Goal: Task Accomplishment & Management: Use online tool/utility

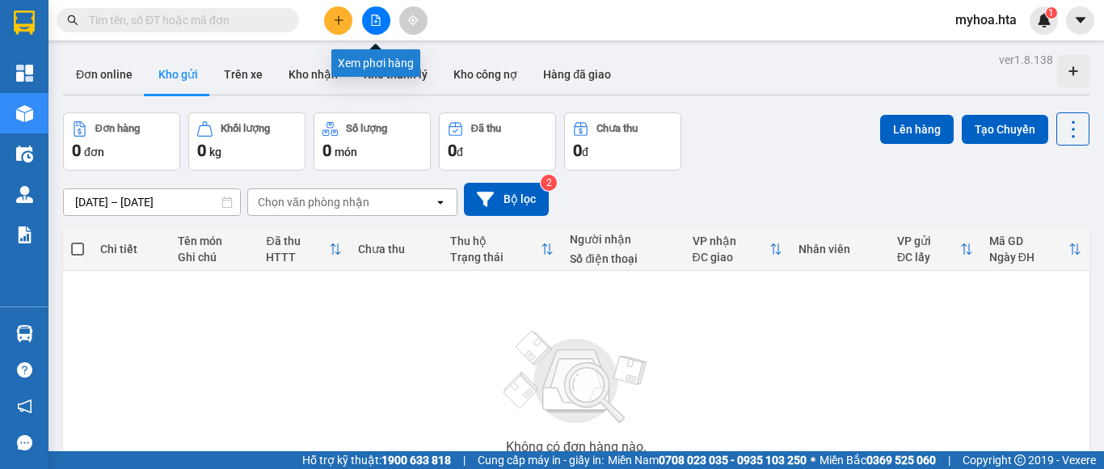
click at [382, 23] on button at bounding box center [376, 20] width 28 height 28
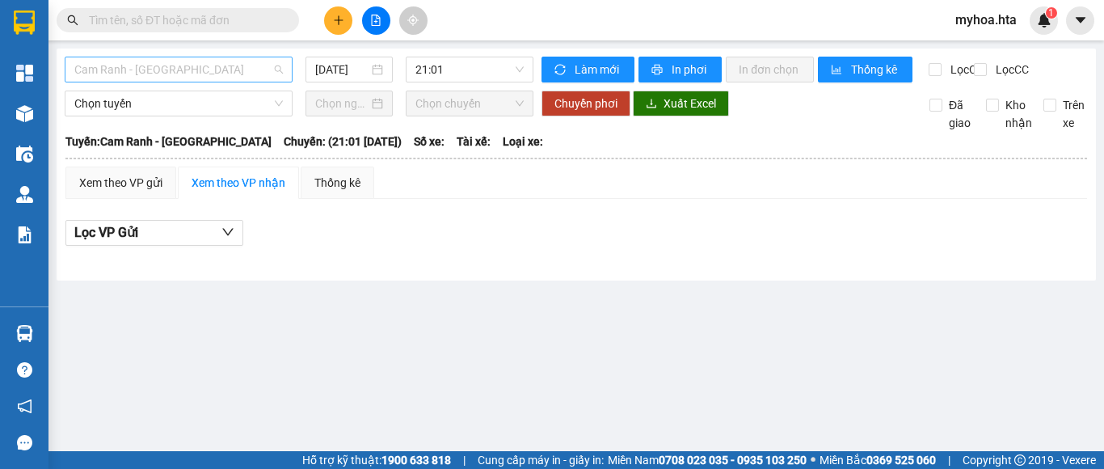
click at [184, 67] on span "Cam Ranh - Sài Gòn" at bounding box center [178, 69] width 209 height 24
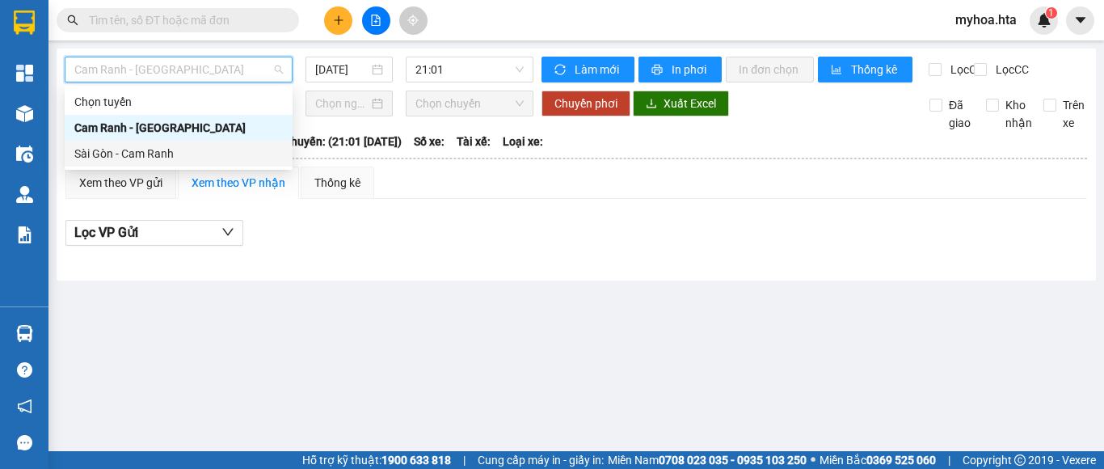
click at [181, 156] on div "Sài Gòn - Cam Ranh" at bounding box center [178, 154] width 209 height 18
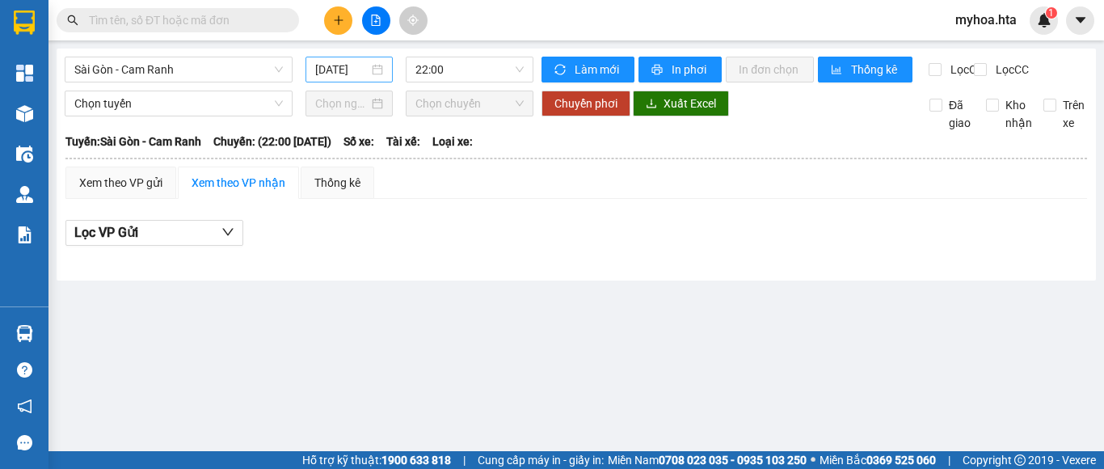
click at [344, 78] on div "14/08/2025" at bounding box center [349, 70] width 87 height 26
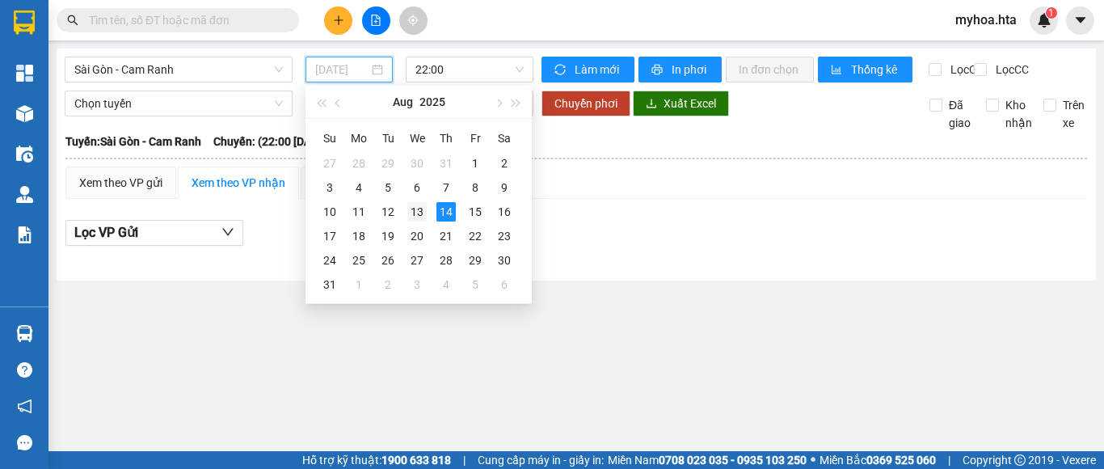
click at [420, 217] on div "13" at bounding box center [416, 211] width 19 height 19
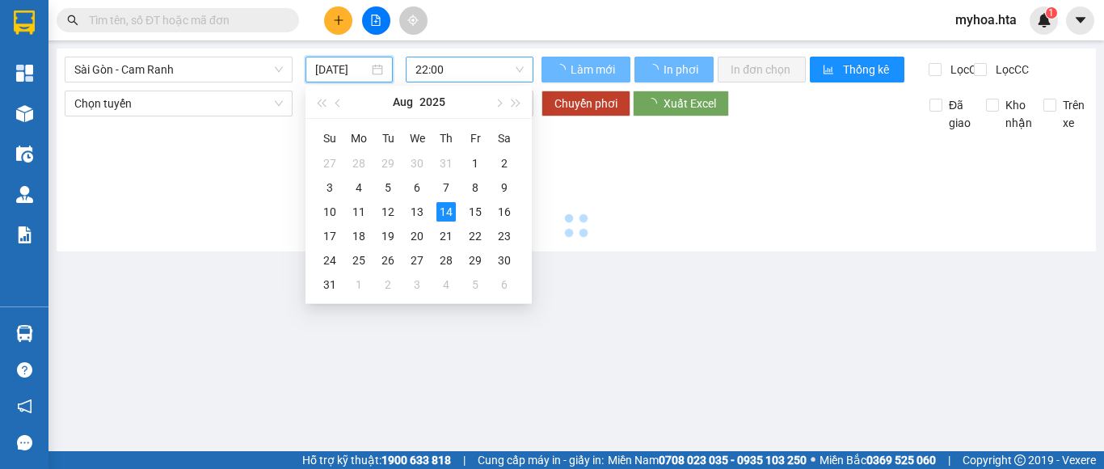
type input "13/08/2025"
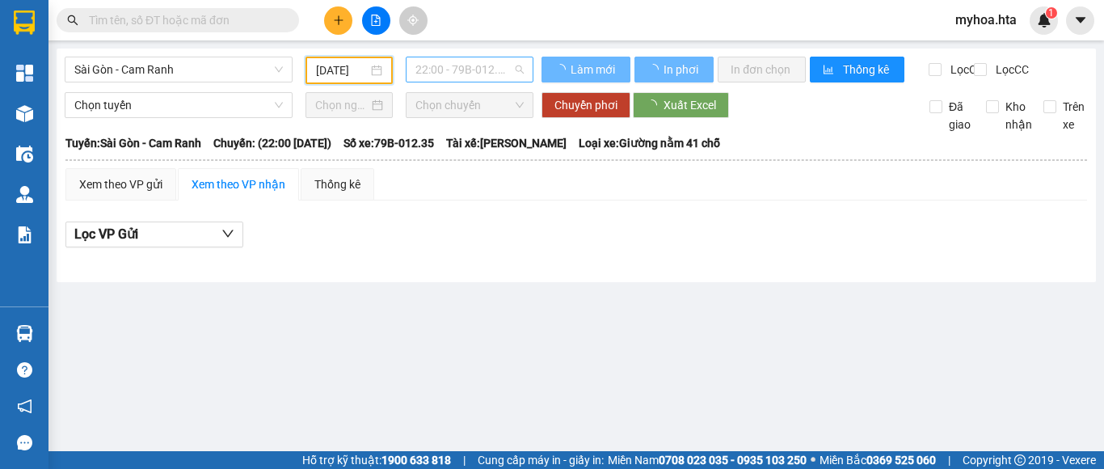
click at [458, 63] on span "22:00 - 79B-012.35" at bounding box center [470, 69] width 108 height 24
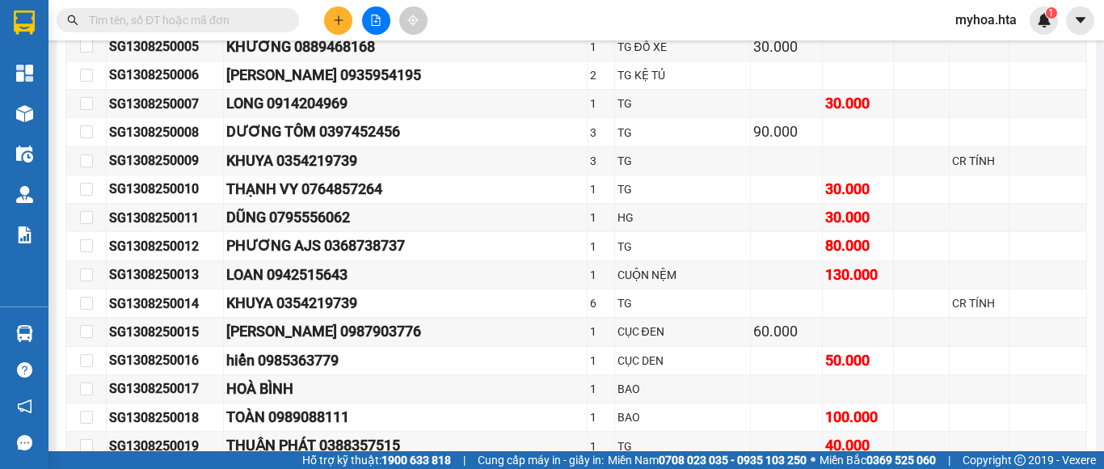
scroll to position [191, 0]
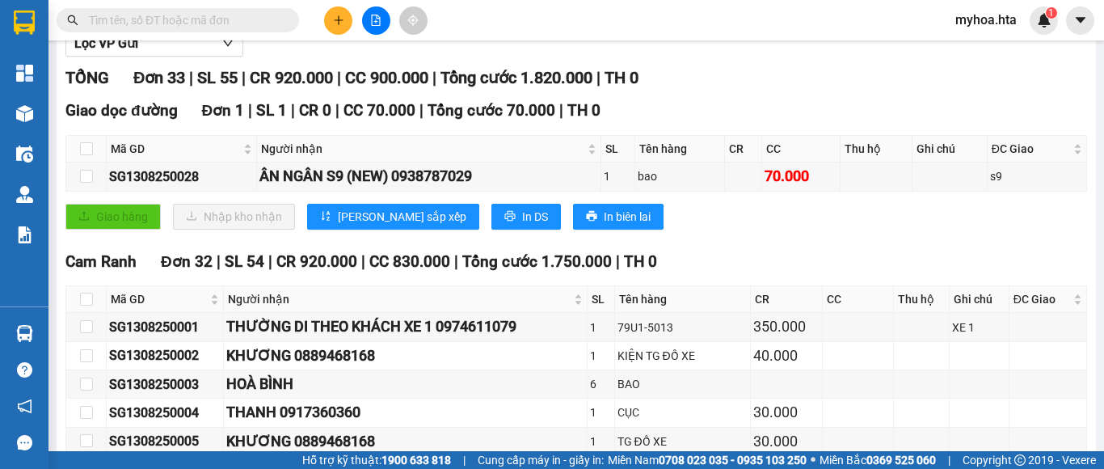
click at [376, 16] on icon "file-add" at bounding box center [375, 20] width 11 height 11
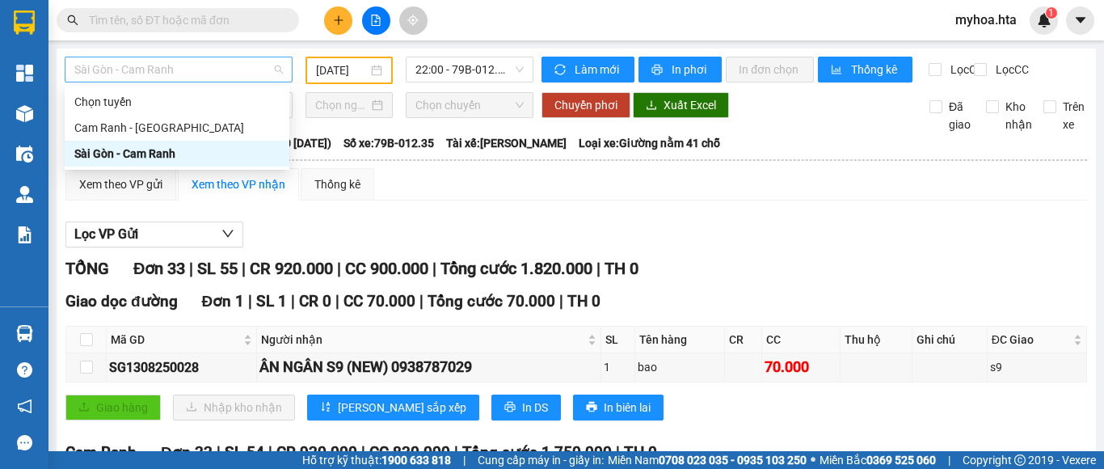
click at [230, 62] on span "Sài Gòn - Cam Ranh" at bounding box center [178, 69] width 209 height 24
click at [228, 125] on div "Cam Ranh - Sài Gòn" at bounding box center [176, 128] width 205 height 18
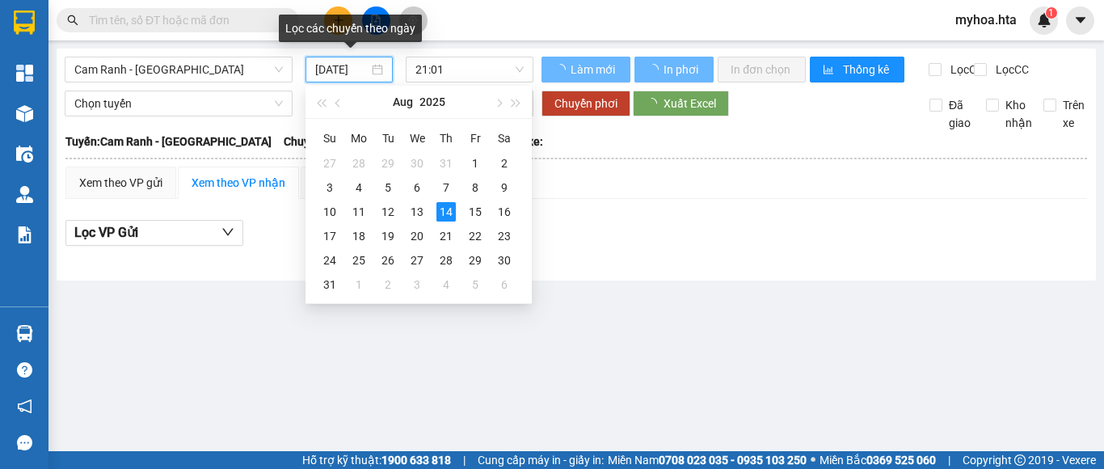
click at [348, 74] on input "14/08/2025" at bounding box center [341, 70] width 53 height 18
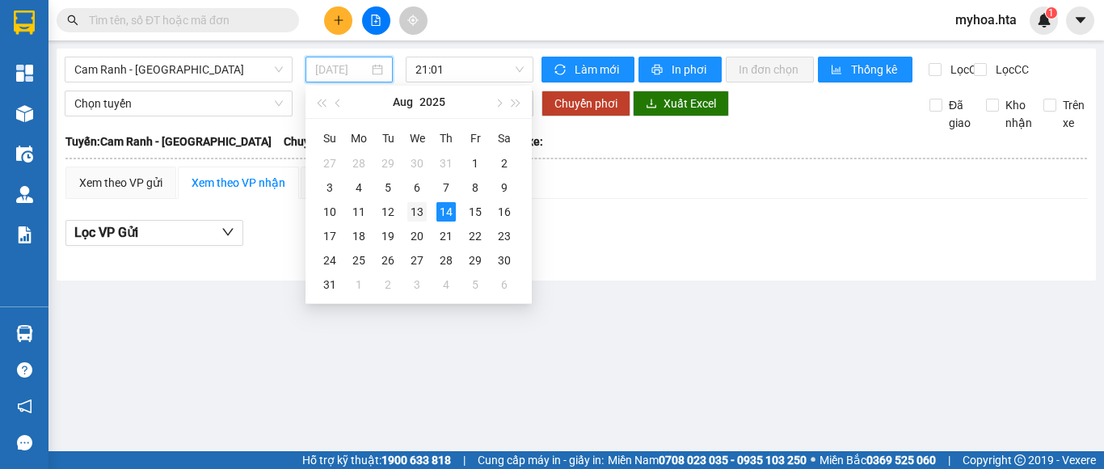
drag, startPoint x: 391, startPoint y: 215, endPoint x: 422, endPoint y: 208, distance: 32.4
click at [425, 208] on tr "10 11 12 13 14 15 16" at bounding box center [417, 212] width 204 height 24
click at [422, 208] on div "13" at bounding box center [416, 211] width 19 height 19
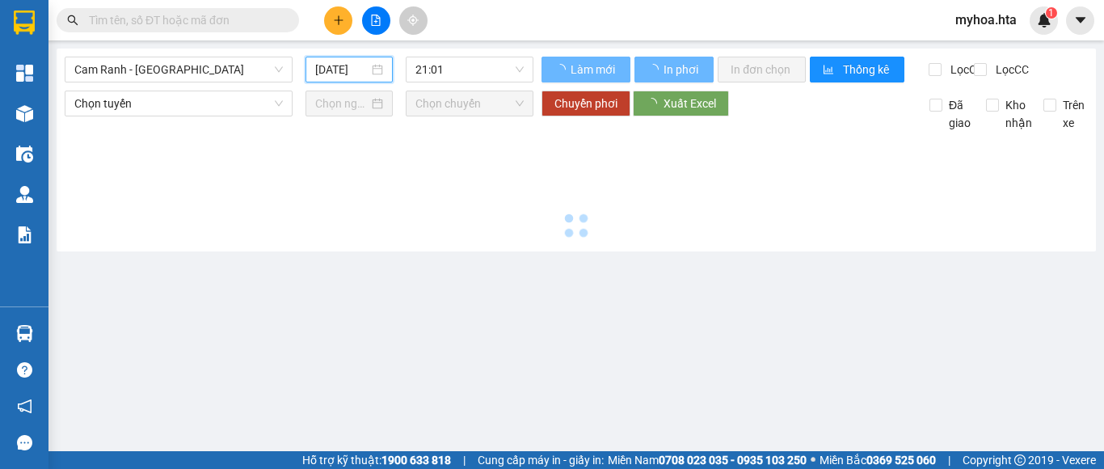
type input "13/08/2025"
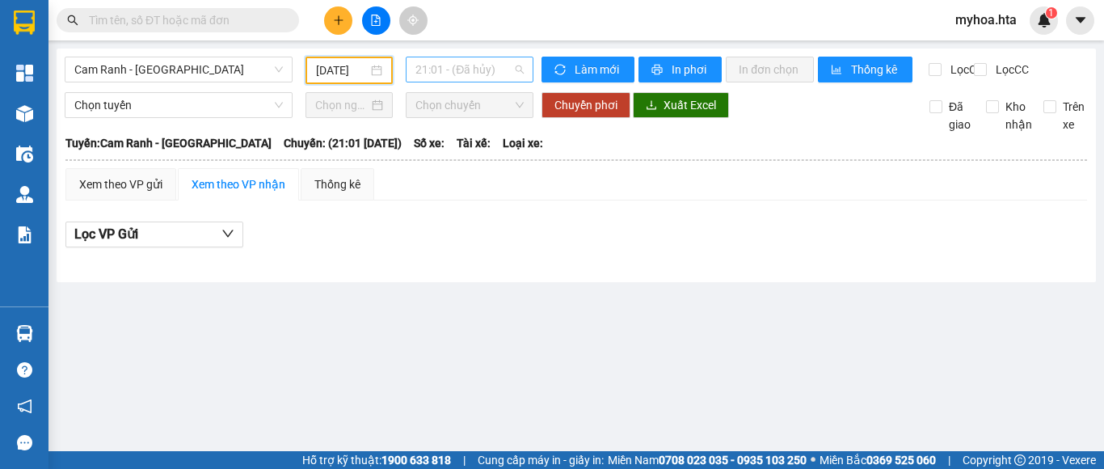
click at [439, 60] on span "21:01 - (Đã hủy)" at bounding box center [470, 69] width 108 height 24
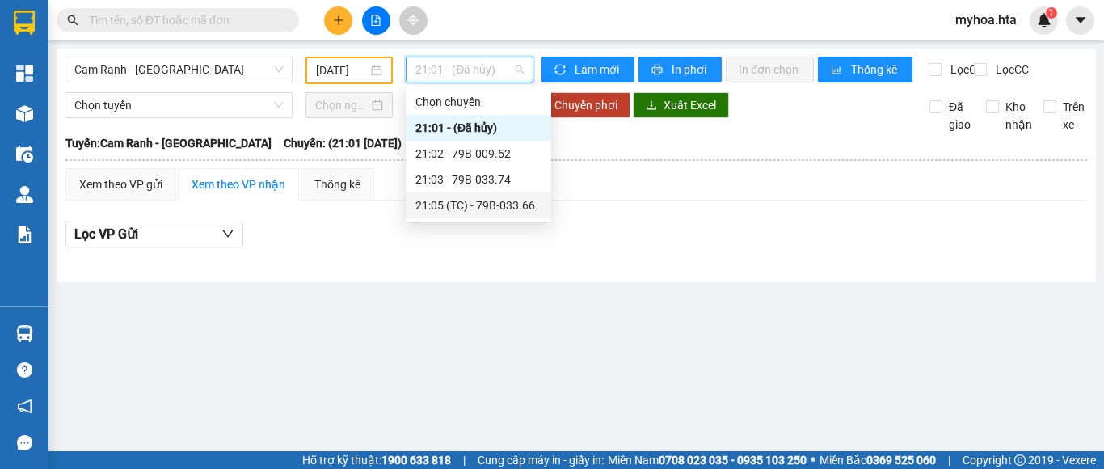
click at [512, 207] on div "21:05 (TC) - 79B-033.66" at bounding box center [479, 205] width 126 height 18
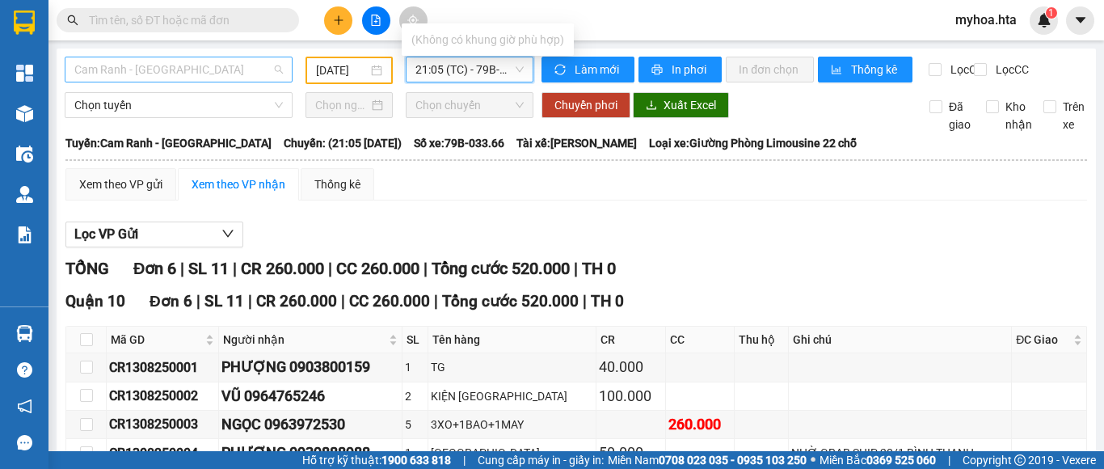
click at [237, 59] on span "Cam Ranh - Sài Gòn" at bounding box center [178, 69] width 209 height 24
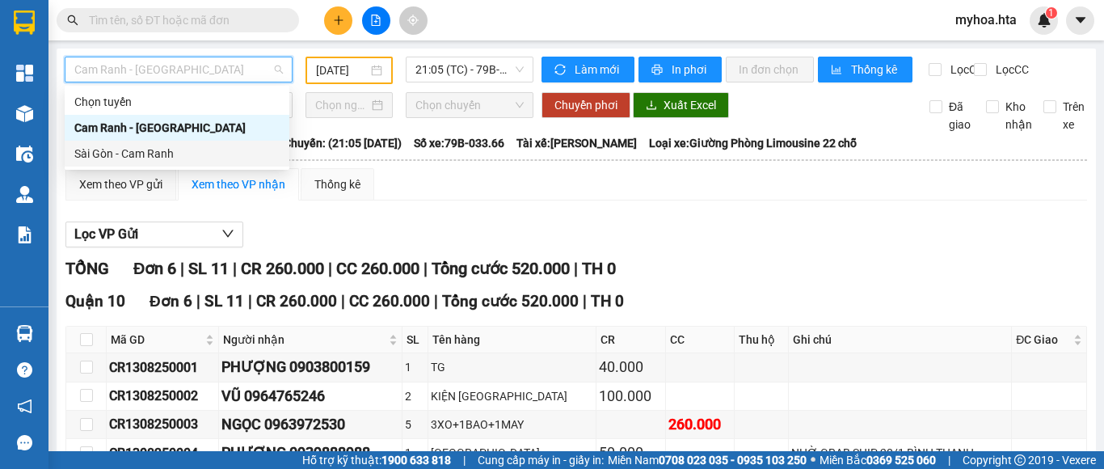
drag, startPoint x: 221, startPoint y: 159, endPoint x: 305, endPoint y: 133, distance: 88.0
click at [222, 159] on div "Sài Gòn - Cam Ranh" at bounding box center [176, 154] width 205 height 18
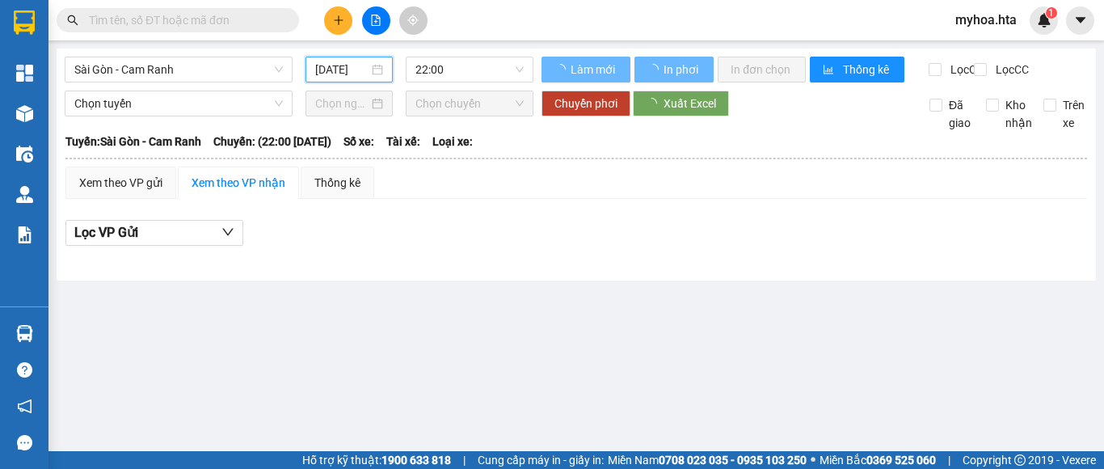
click at [343, 74] on input "14/08/2025" at bounding box center [341, 70] width 53 height 18
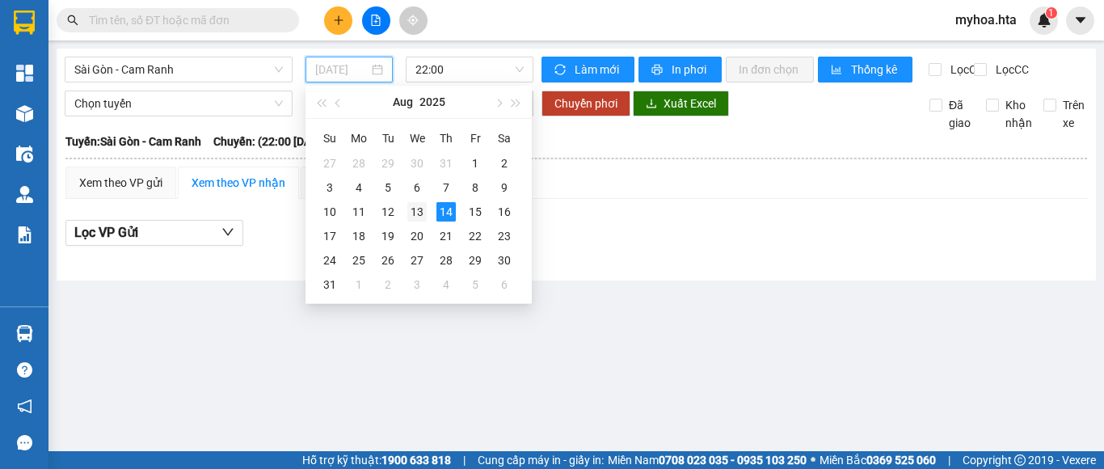
click at [412, 207] on div "13" at bounding box center [416, 211] width 19 height 19
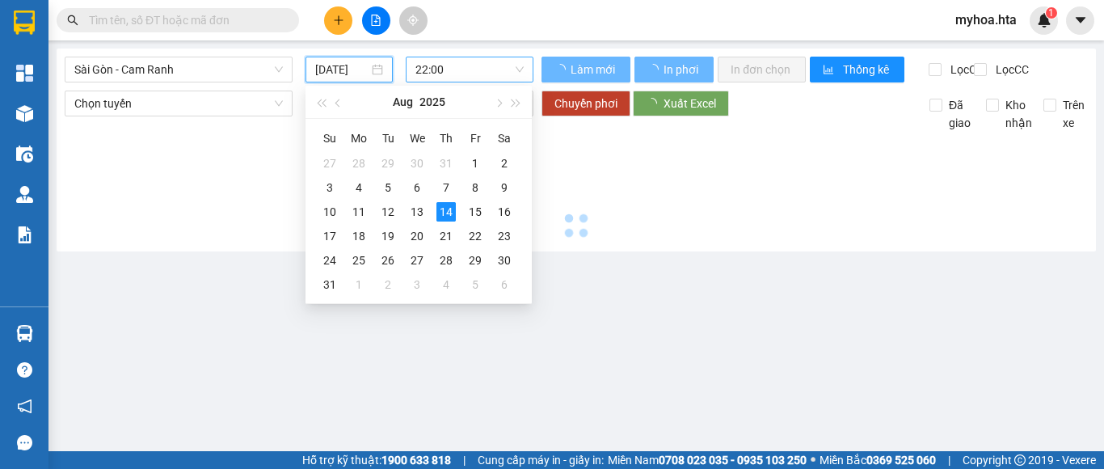
type input "13/08/2025"
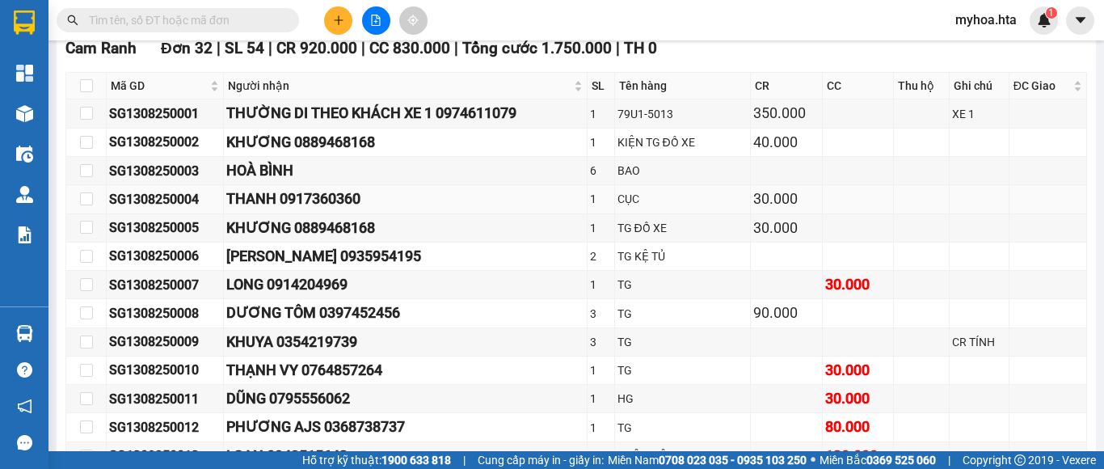
scroll to position [485, 0]
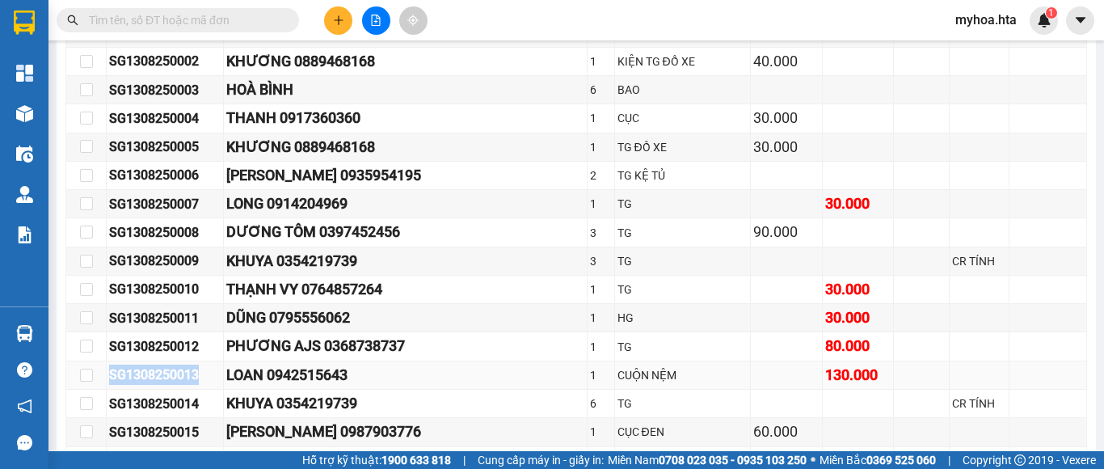
drag, startPoint x: 201, startPoint y: 382, endPoint x: 103, endPoint y: 382, distance: 97.8
click at [103, 382] on tr "SG1308250013 LOAN 0942515643 1 CUỘN NỆM 130.000" at bounding box center [576, 375] width 1021 height 28
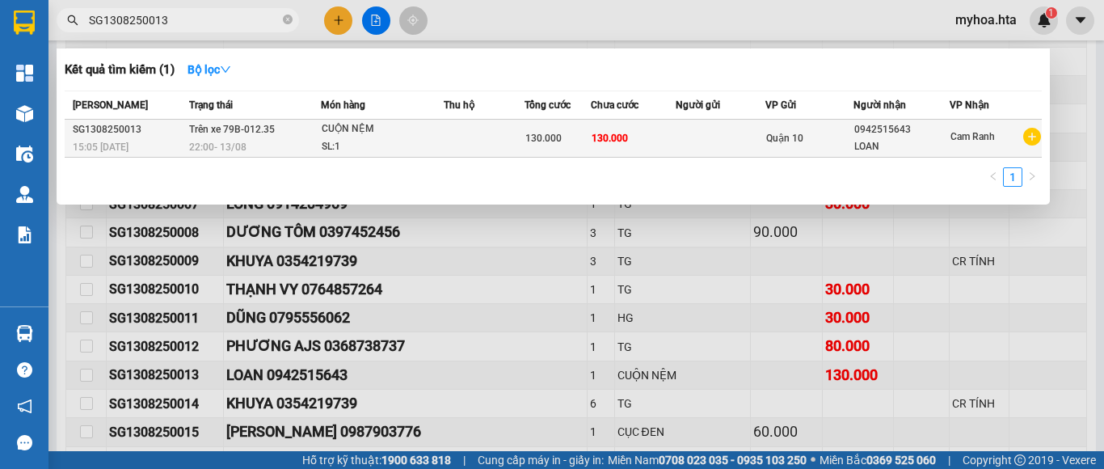
type input "SG1308250013"
click at [508, 137] on td at bounding box center [484, 139] width 81 height 38
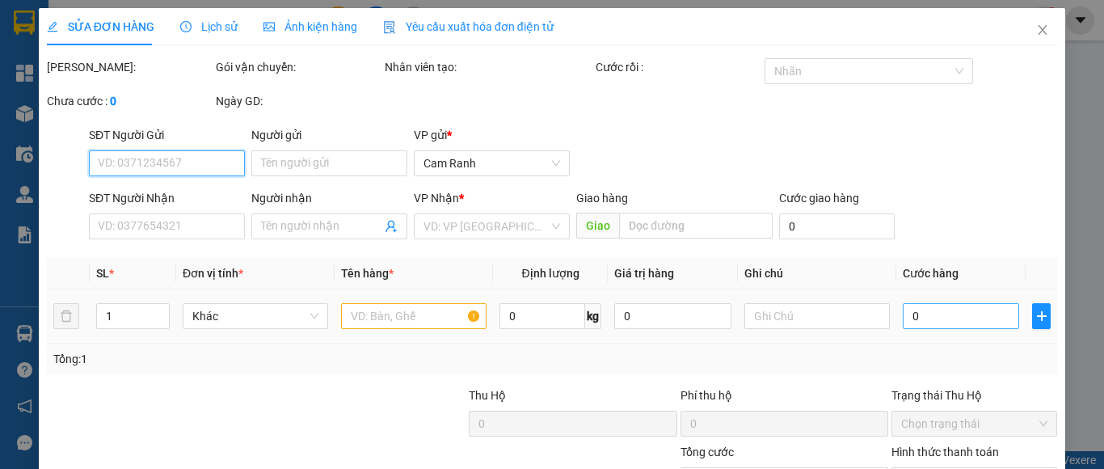
type input "0942515643"
type input "LOAN"
type input "130.000"
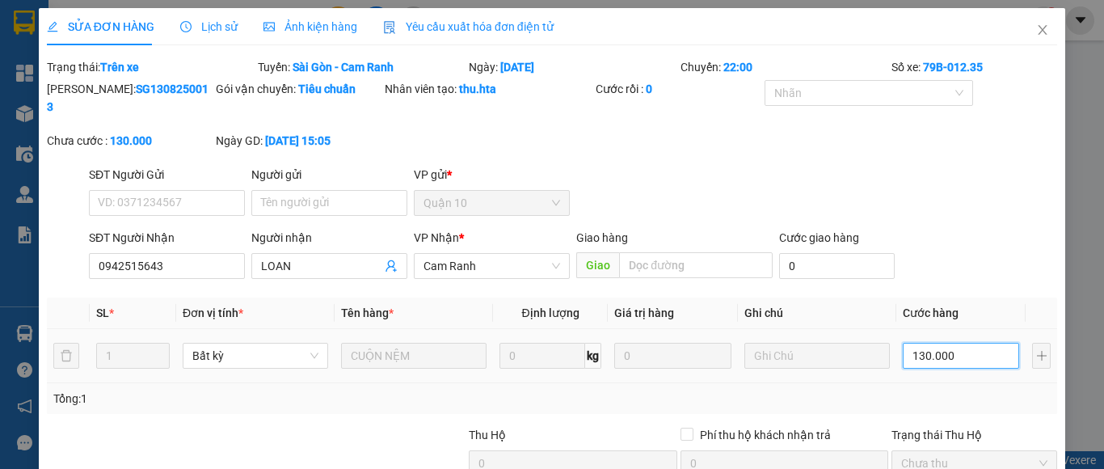
click at [940, 343] on input "130.000" at bounding box center [961, 356] width 116 height 26
type input "1"
type input "11"
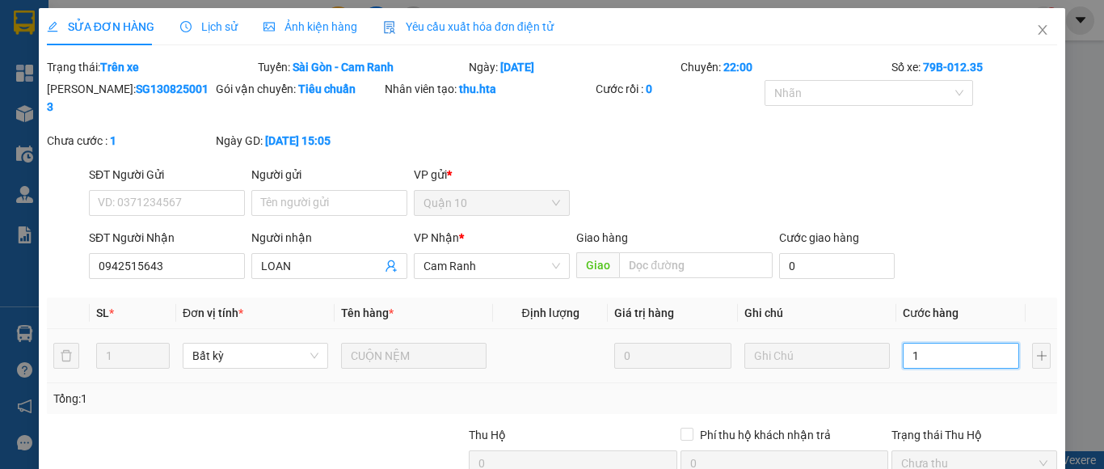
type input "11"
type input "110"
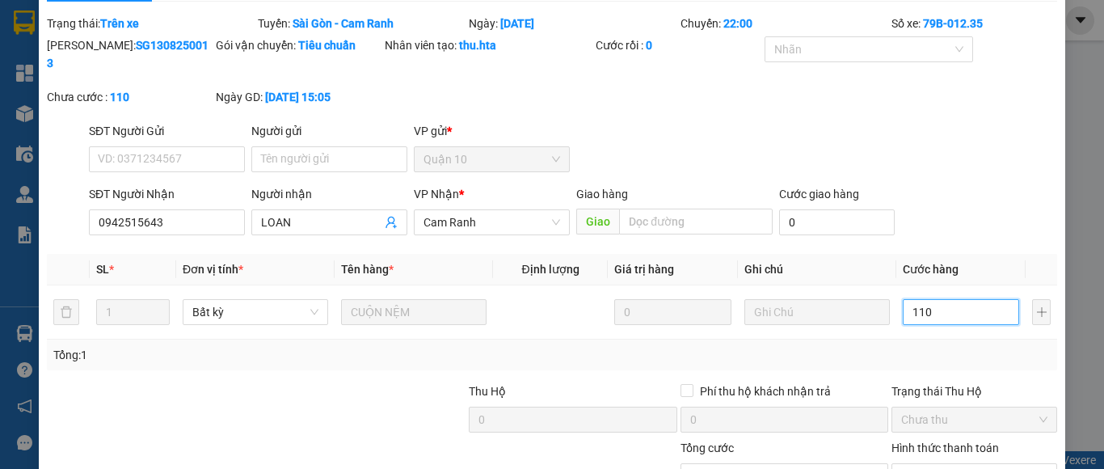
scroll to position [154, 0]
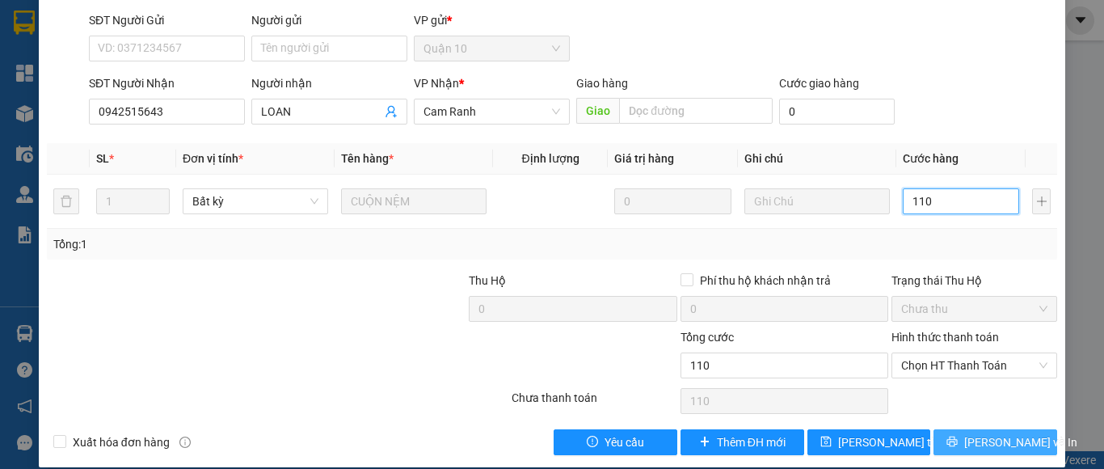
type input "110"
type input "110.000"
click at [965, 429] on button "Lưu và In" at bounding box center [996, 442] width 124 height 26
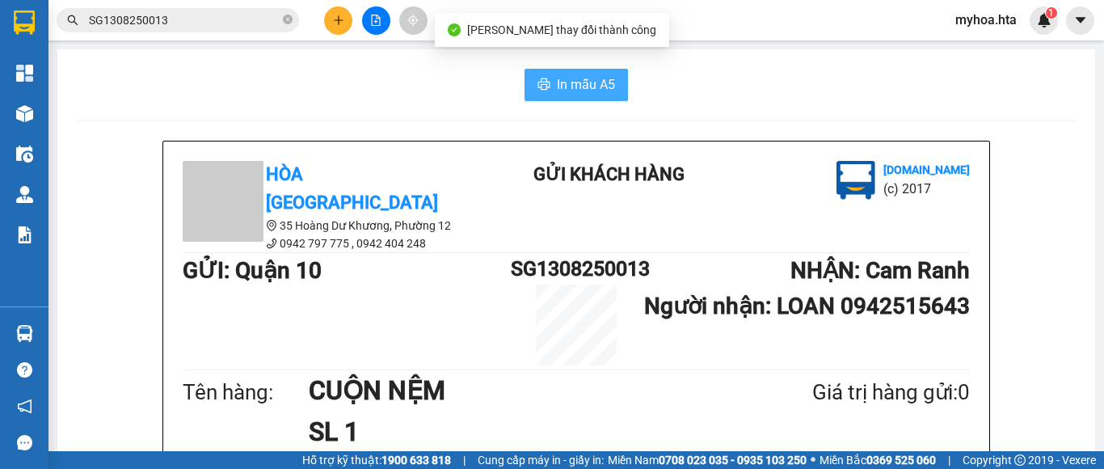
click at [569, 94] on span "In mẫu A5" at bounding box center [586, 84] width 58 height 20
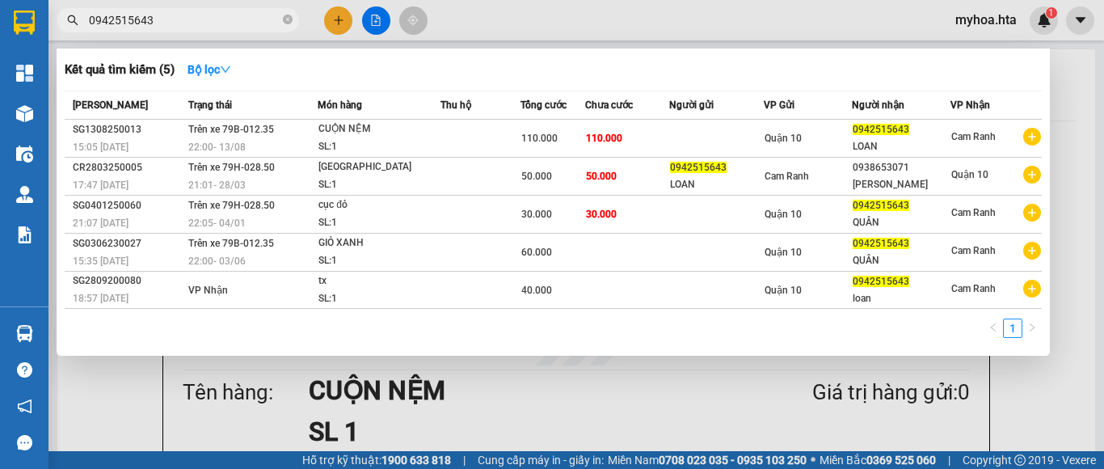
type input "0942515643"
click at [572, 409] on div at bounding box center [552, 234] width 1104 height 469
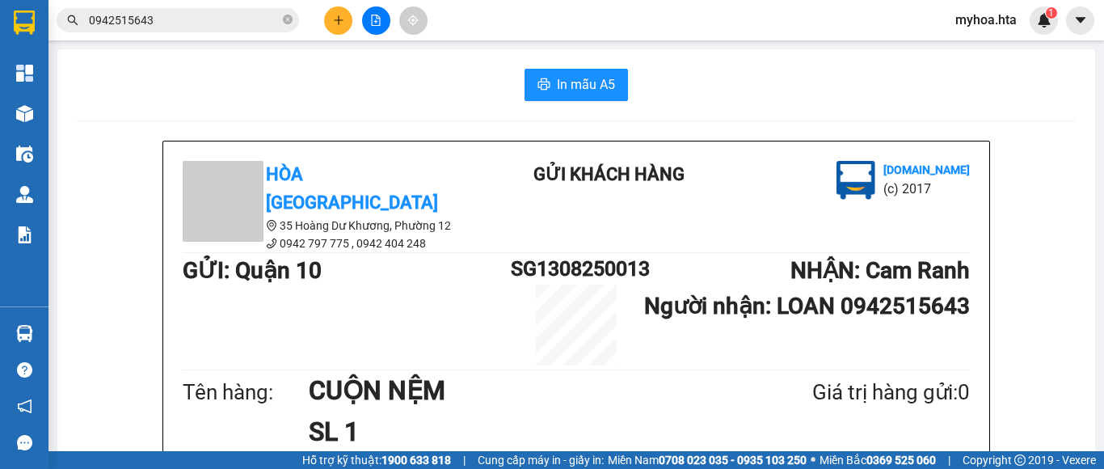
click at [376, 26] on button at bounding box center [376, 20] width 28 height 28
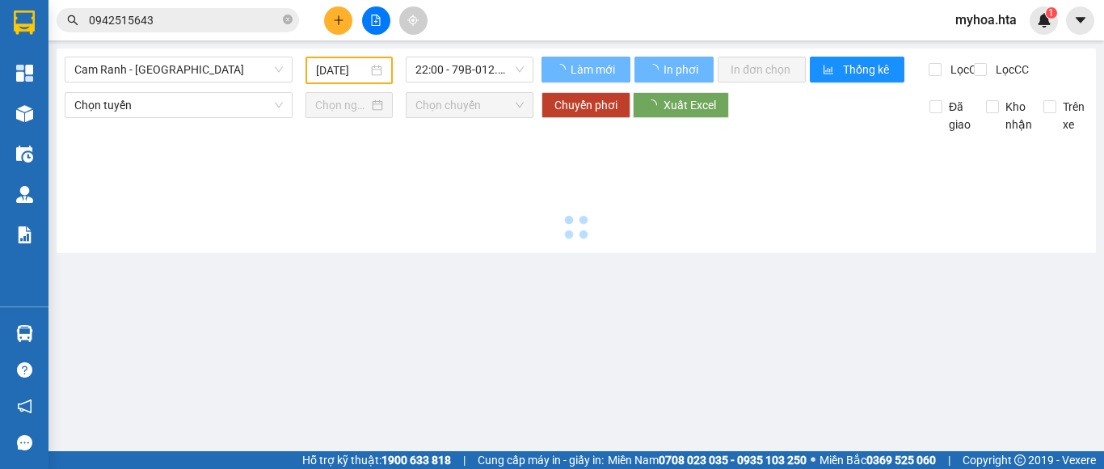
type input "14/08/2025"
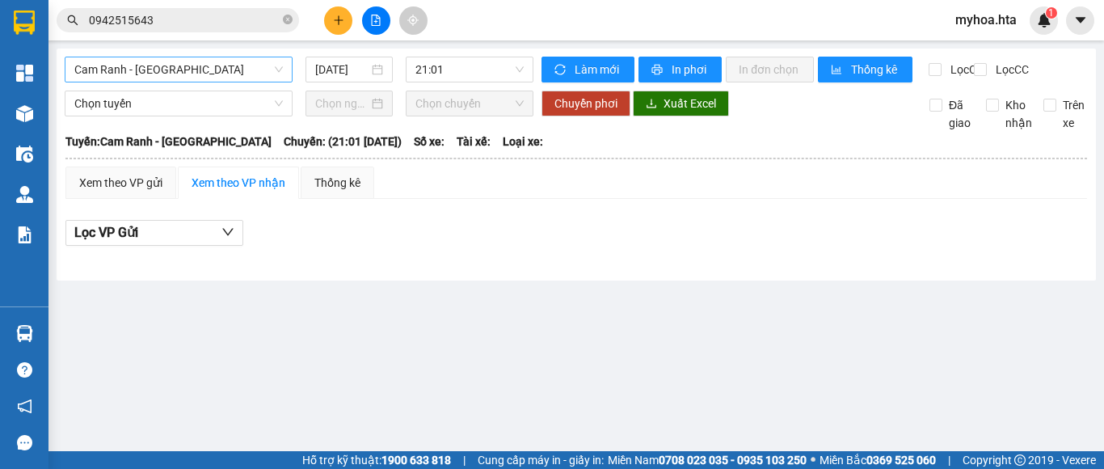
click at [220, 78] on span "Cam Ranh - Sài Gòn" at bounding box center [178, 69] width 209 height 24
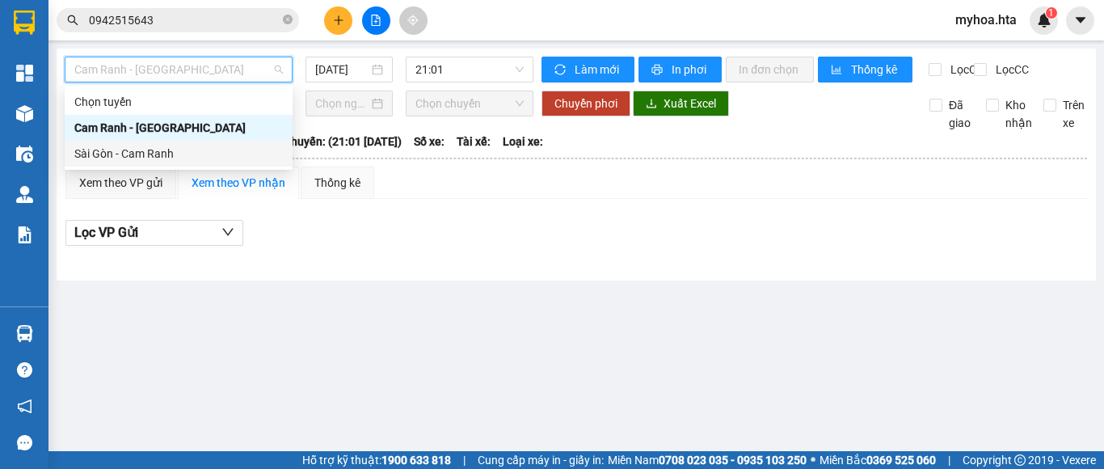
drag, startPoint x: 218, startPoint y: 154, endPoint x: 252, endPoint y: 116, distance: 51.0
click at [217, 153] on div "Sài Gòn - Cam Ranh" at bounding box center [178, 154] width 209 height 18
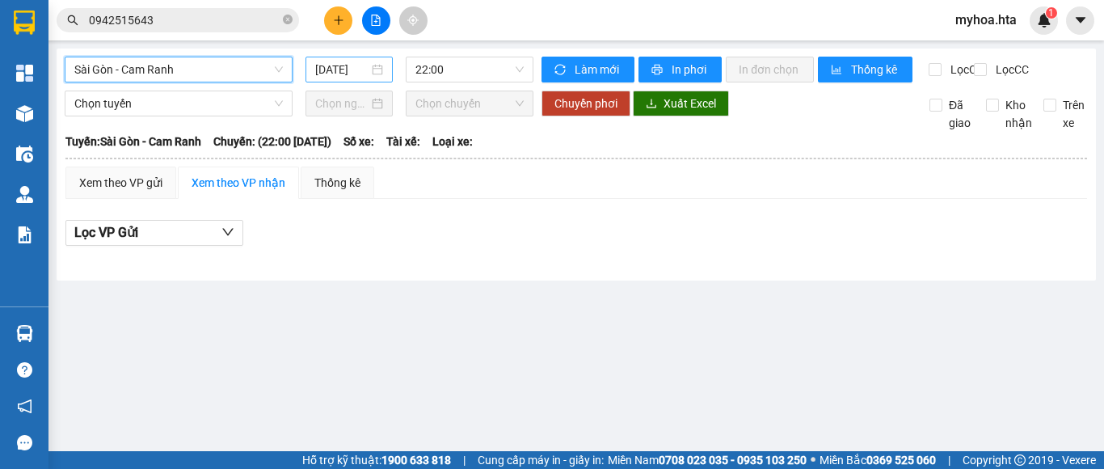
click at [327, 68] on input "14/08/2025" at bounding box center [341, 70] width 53 height 18
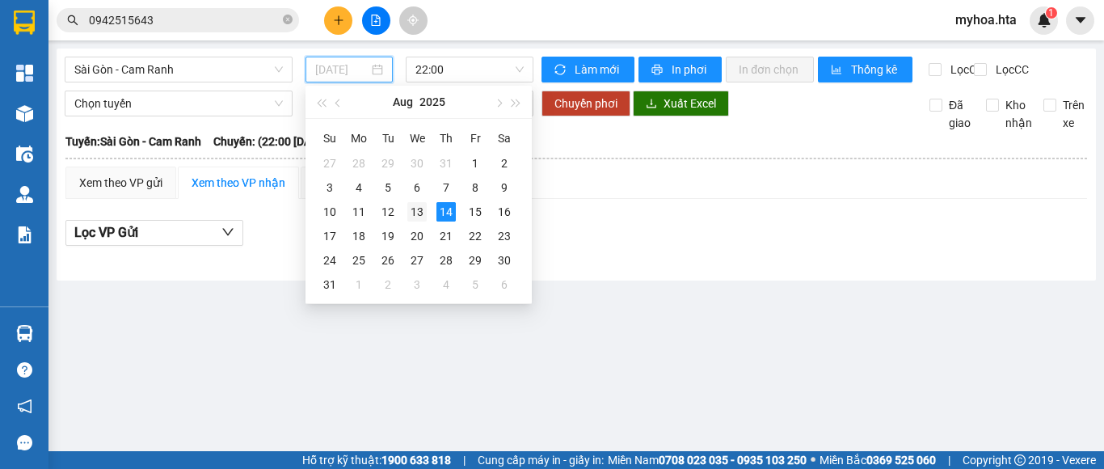
click at [410, 210] on div "13" at bounding box center [416, 211] width 19 height 19
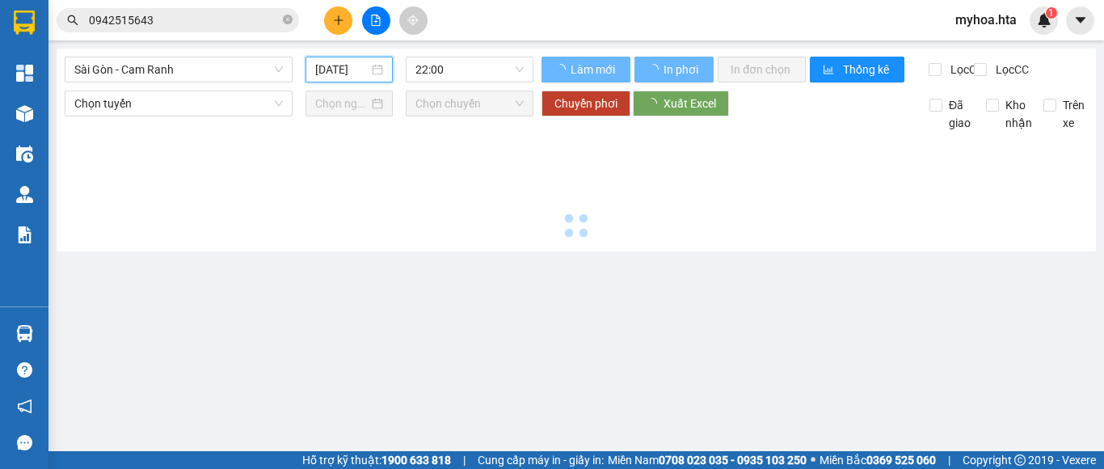
type input "13/08/2025"
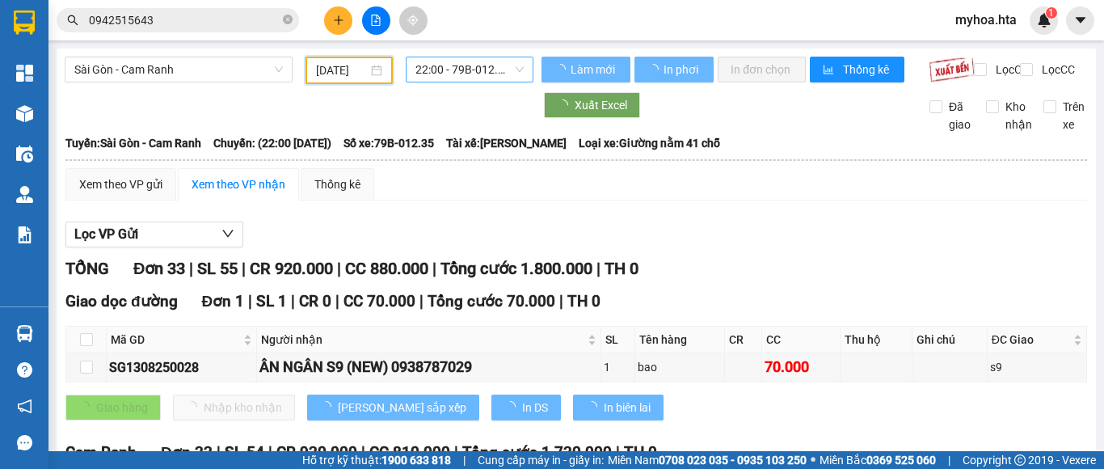
click at [449, 71] on span "22:00 - 79B-012.35" at bounding box center [470, 69] width 108 height 24
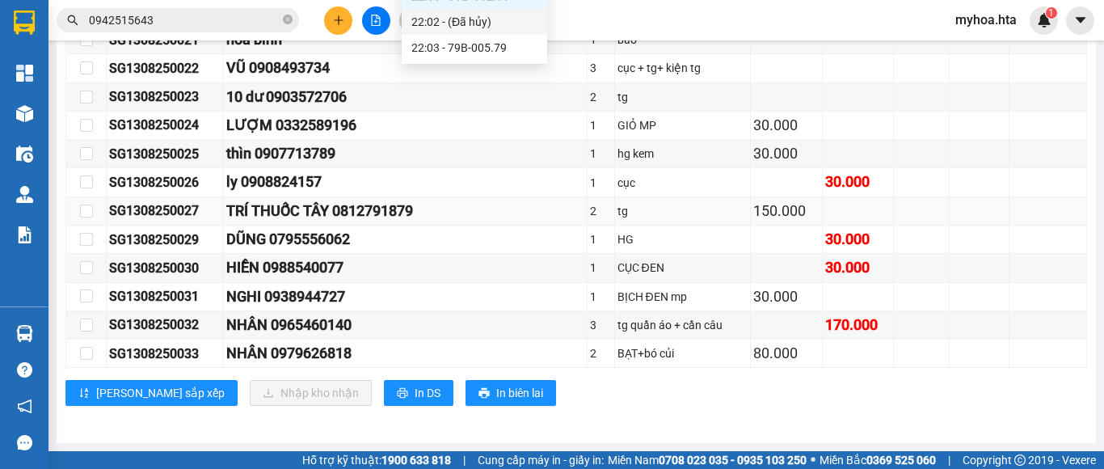
scroll to position [1061, 0]
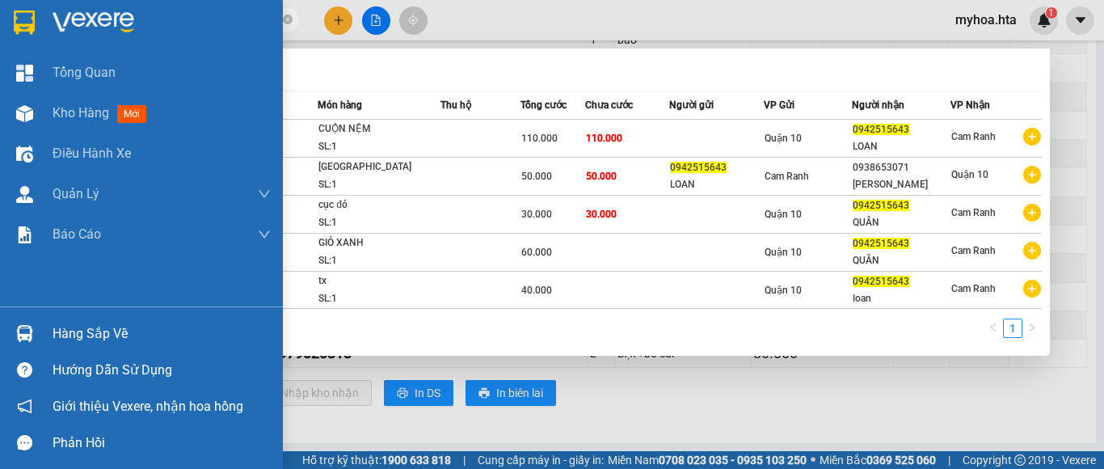
drag, startPoint x: 167, startPoint y: 26, endPoint x: 14, endPoint y: 37, distance: 153.2
click at [14, 37] on section "Kết quả tìm kiếm ( 5 ) Bộ lọc Mã ĐH Trạng thái Món hàng Thu hộ Tổng cước Chưa c…" at bounding box center [552, 234] width 1104 height 469
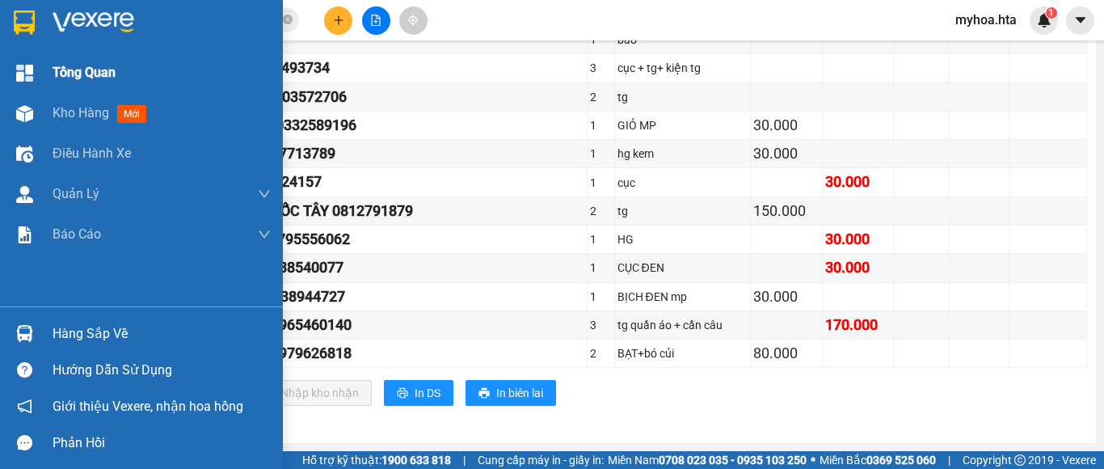
type input "0"
drag, startPoint x: 105, startPoint y: 73, endPoint x: 163, endPoint y: 80, distance: 58.7
click at [159, 79] on div "Tổng Quan" at bounding box center [162, 73] width 218 height 40
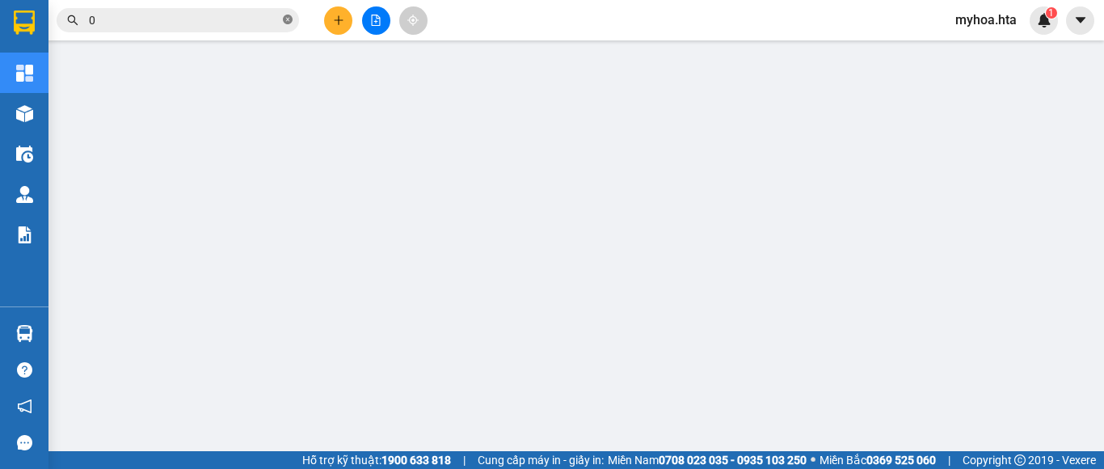
click at [284, 21] on icon "close-circle" at bounding box center [288, 20] width 10 height 10
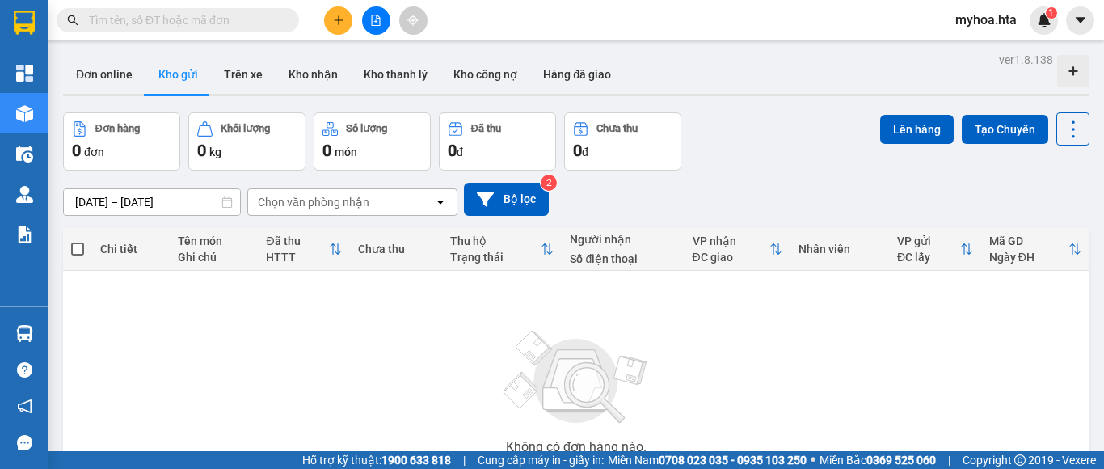
click at [206, 19] on input "text" at bounding box center [184, 20] width 191 height 18
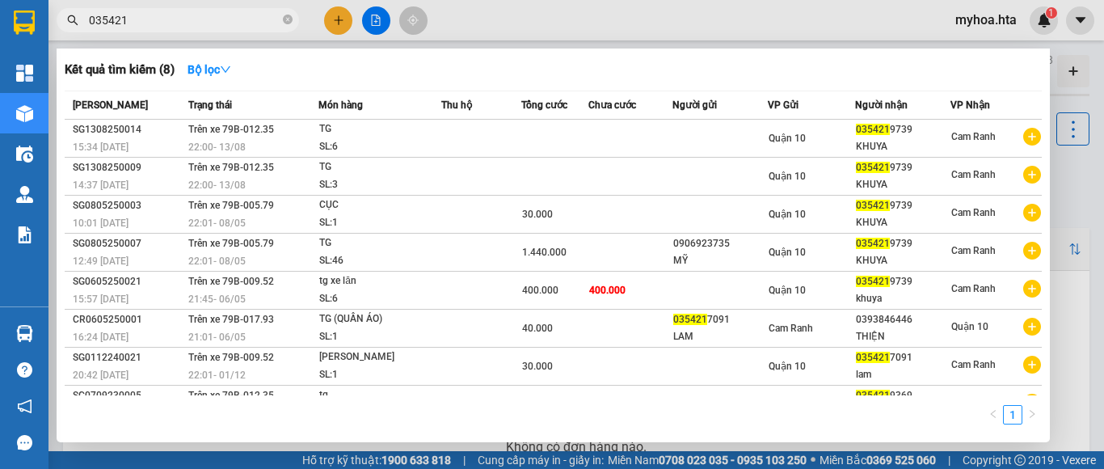
type input "035421"
drag, startPoint x: 700, startPoint y: 34, endPoint x: 697, endPoint y: 45, distance: 11.8
click at [697, 45] on div at bounding box center [552, 234] width 1104 height 469
